Goal: Information Seeking & Learning: Learn about a topic

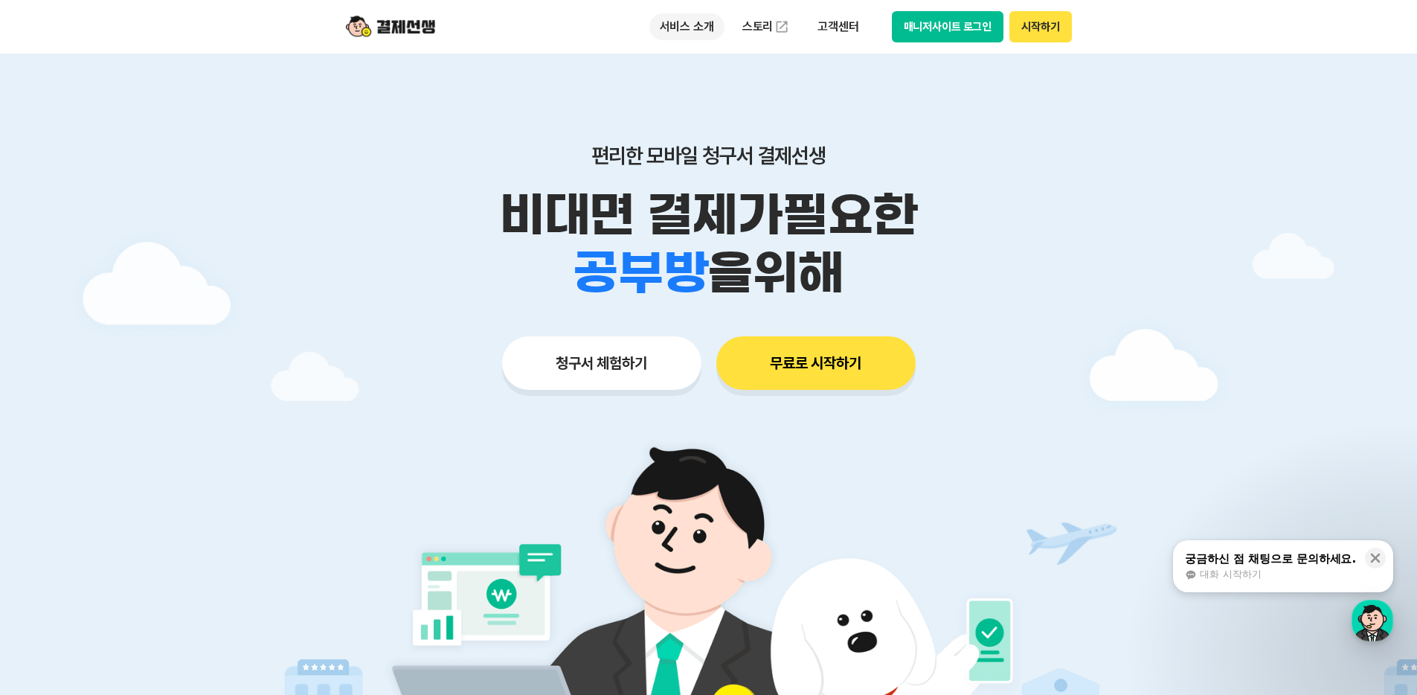
click at [692, 28] on p "서비스 소개" at bounding box center [686, 26] width 75 height 27
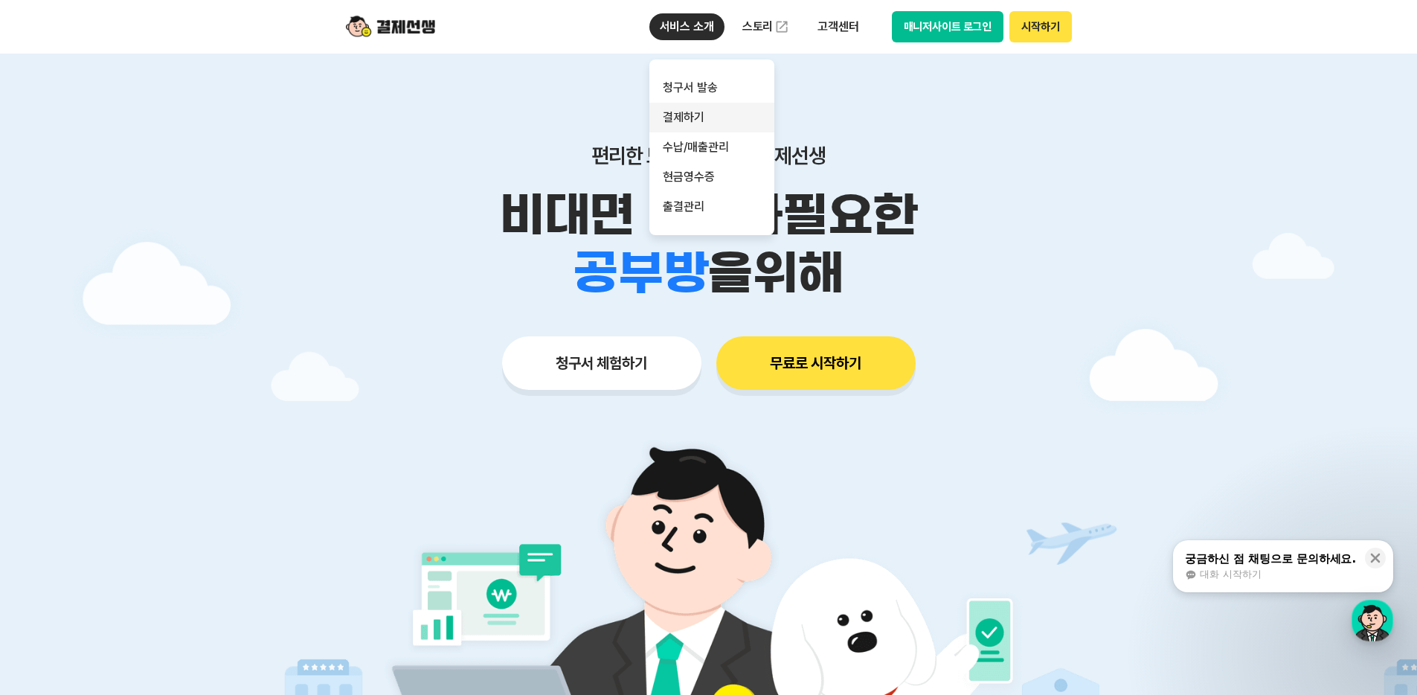
click at [700, 117] on link "결제하기" at bounding box center [711, 118] width 125 height 30
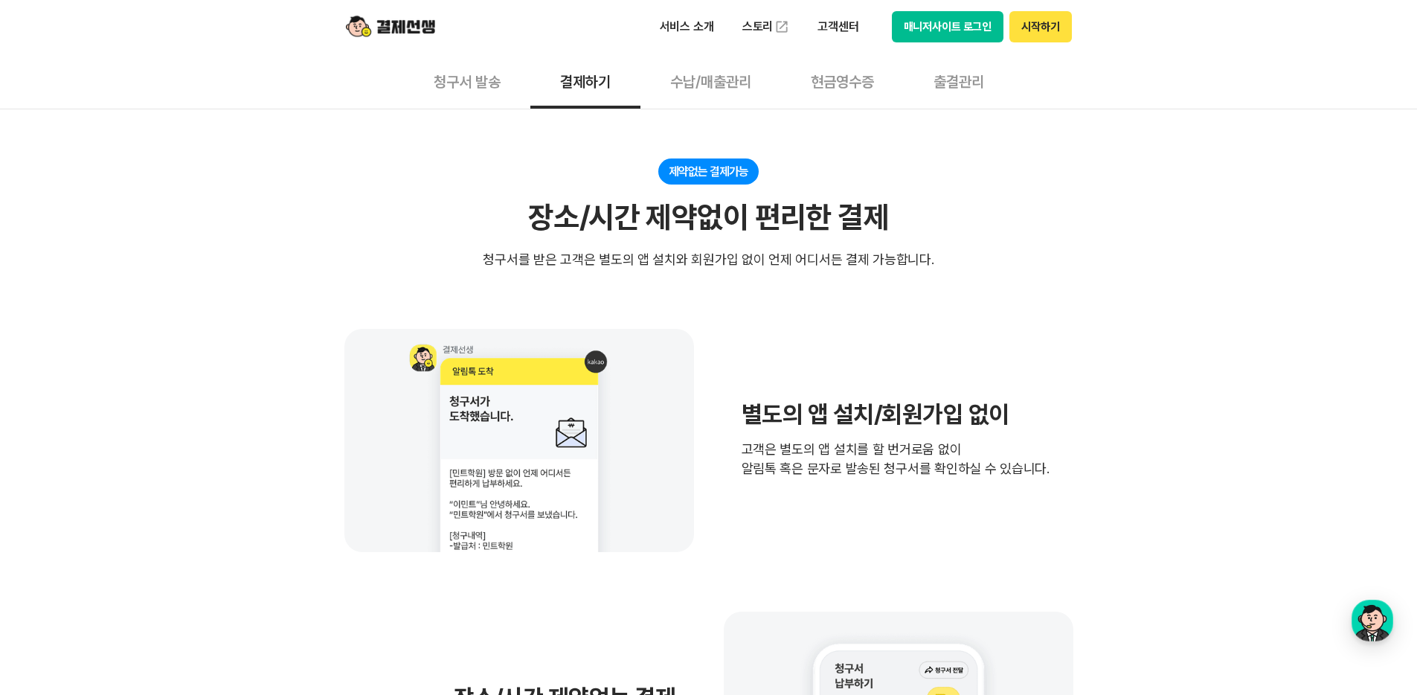
scroll to position [204, 0]
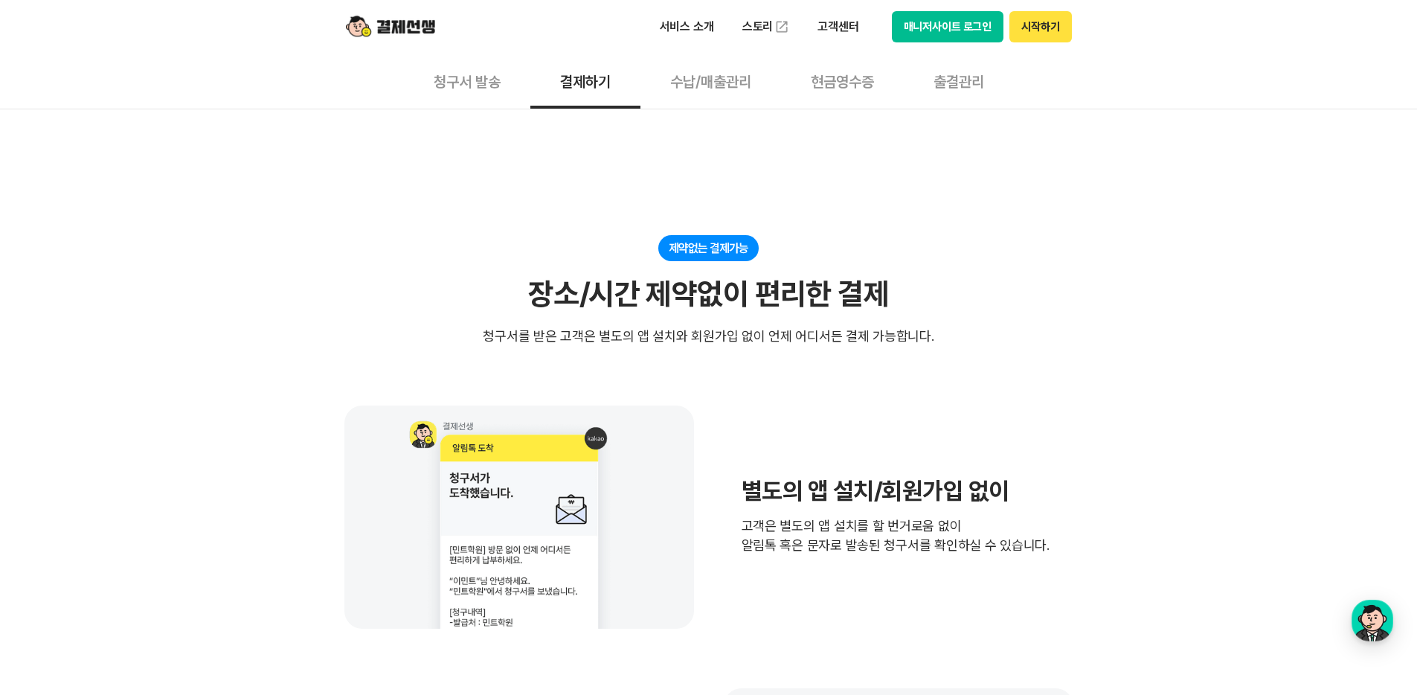
drag, startPoint x: 719, startPoint y: 181, endPoint x: 712, endPoint y: 179, distance: 7.6
click at [439, 34] on div "서비스 소개 스토리 고객센터 매니저사이트 로그인 시작하기" at bounding box center [708, 27] width 761 height 54
click at [417, 28] on img at bounding box center [390, 27] width 89 height 28
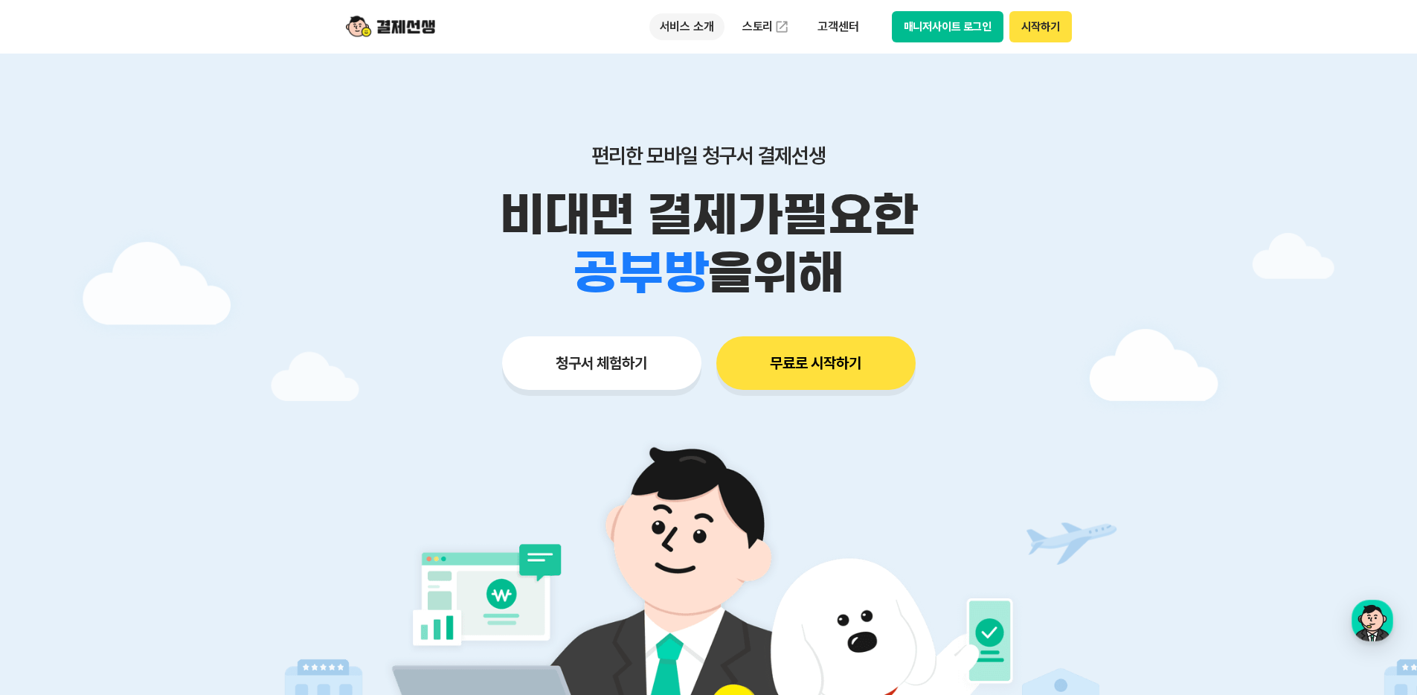
click at [700, 31] on p "서비스 소개" at bounding box center [686, 26] width 75 height 27
click at [275, 137] on div at bounding box center [708, 446] width 1417 height 784
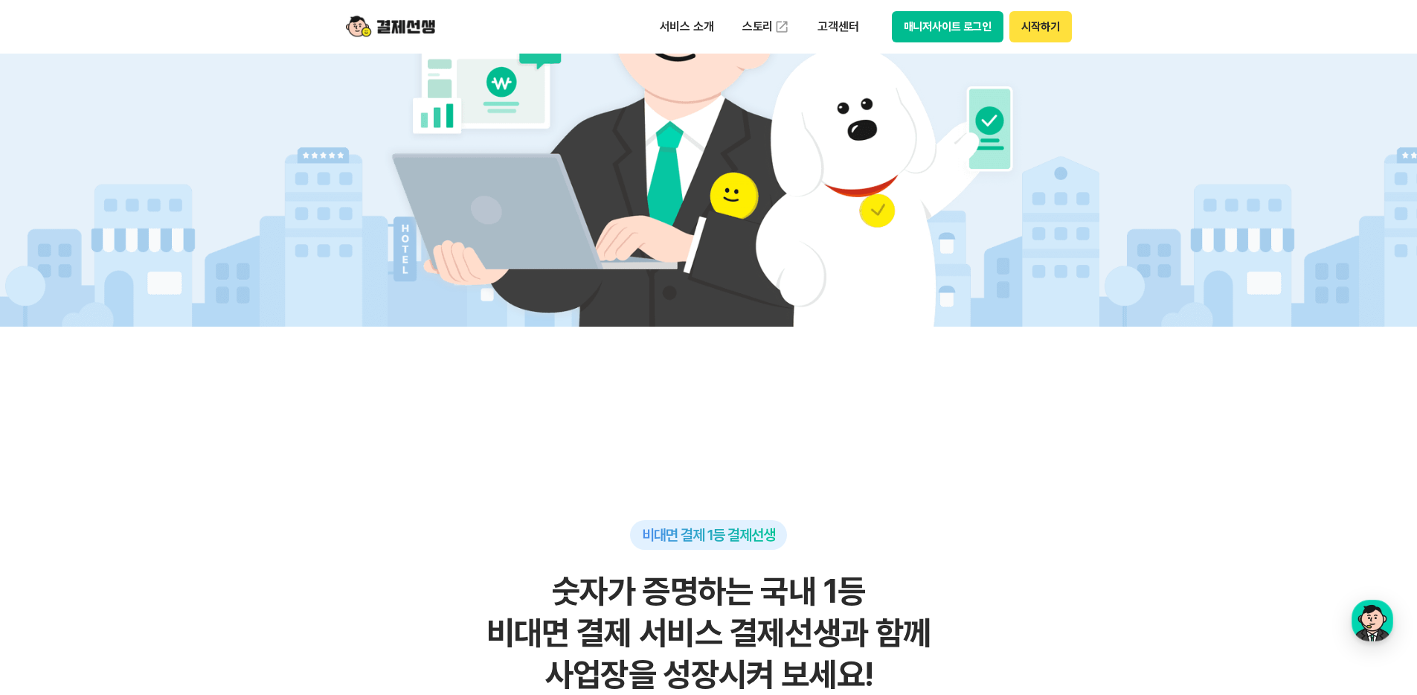
scroll to position [837, 0]
